Goal: Task Accomplishment & Management: Use online tool/utility

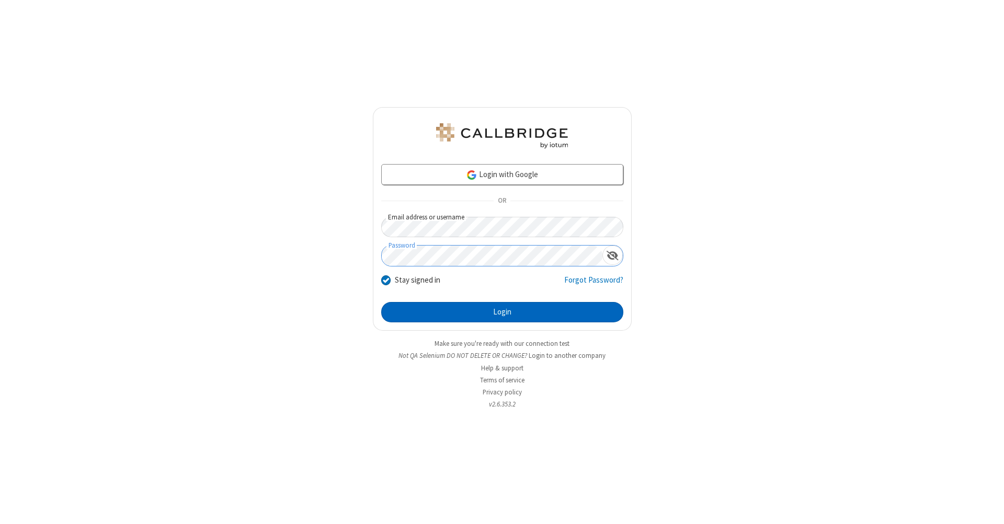
click at [502, 313] on button "Login" at bounding box center [502, 312] width 242 height 21
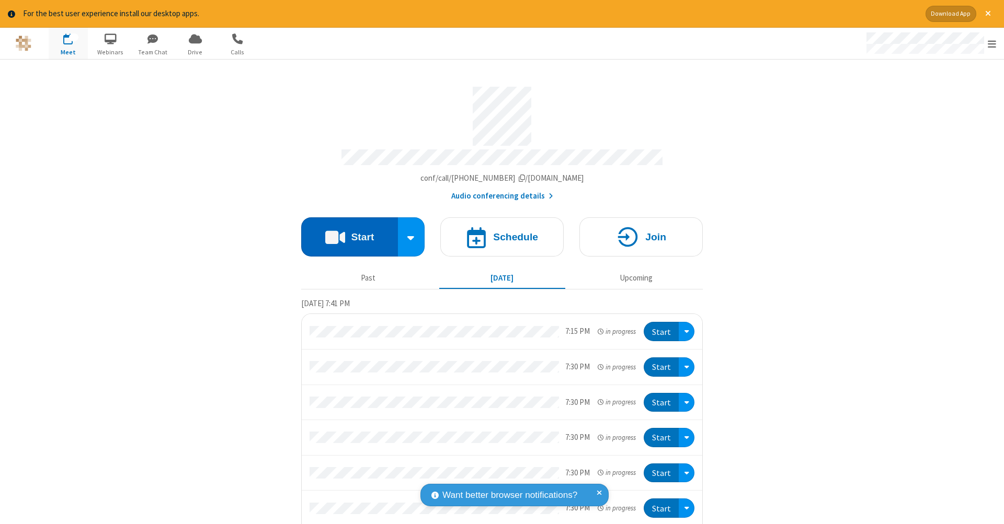
click at [345, 232] on button "Start" at bounding box center [349, 236] width 97 height 39
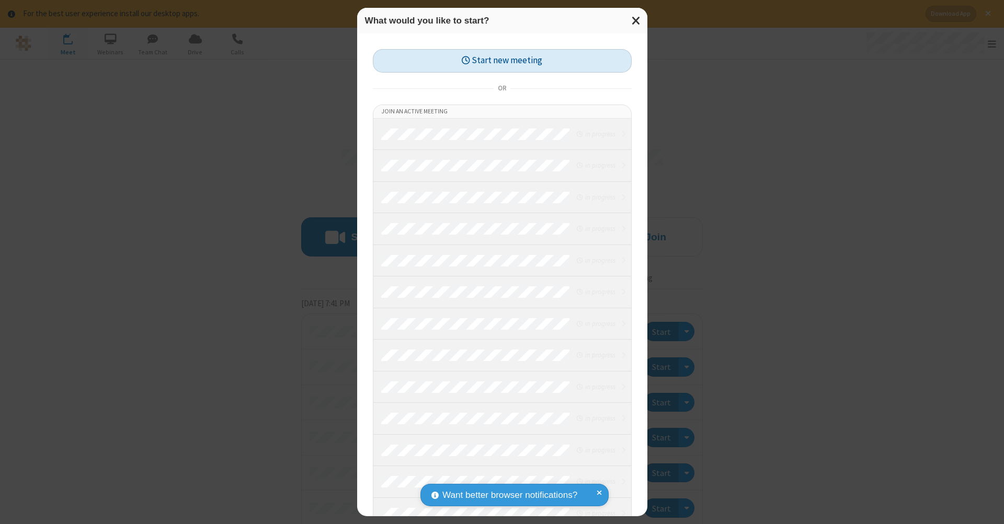
click at [502, 60] on button "Start new meeting" at bounding box center [502, 61] width 259 height 24
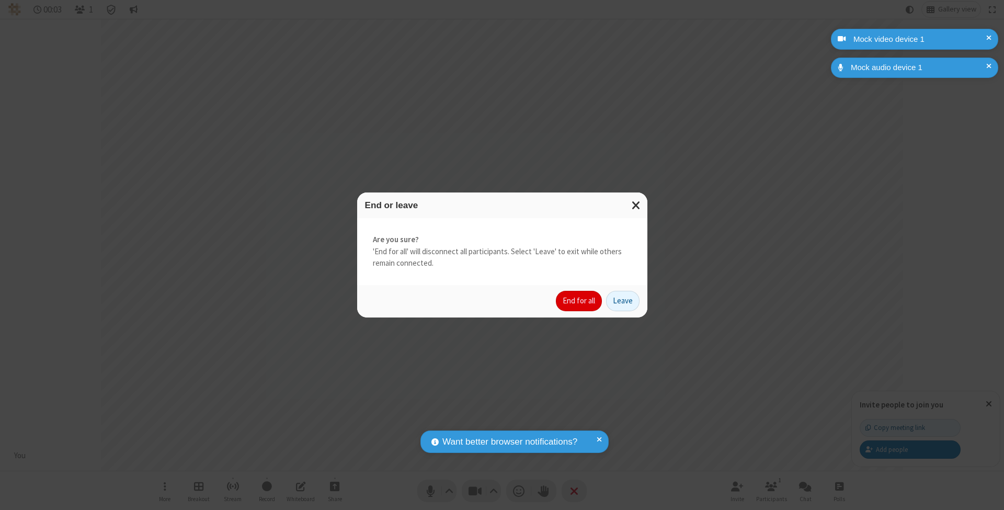
click at [579, 300] on button "End for all" at bounding box center [579, 301] width 46 height 21
